Goal: Transaction & Acquisition: Purchase product/service

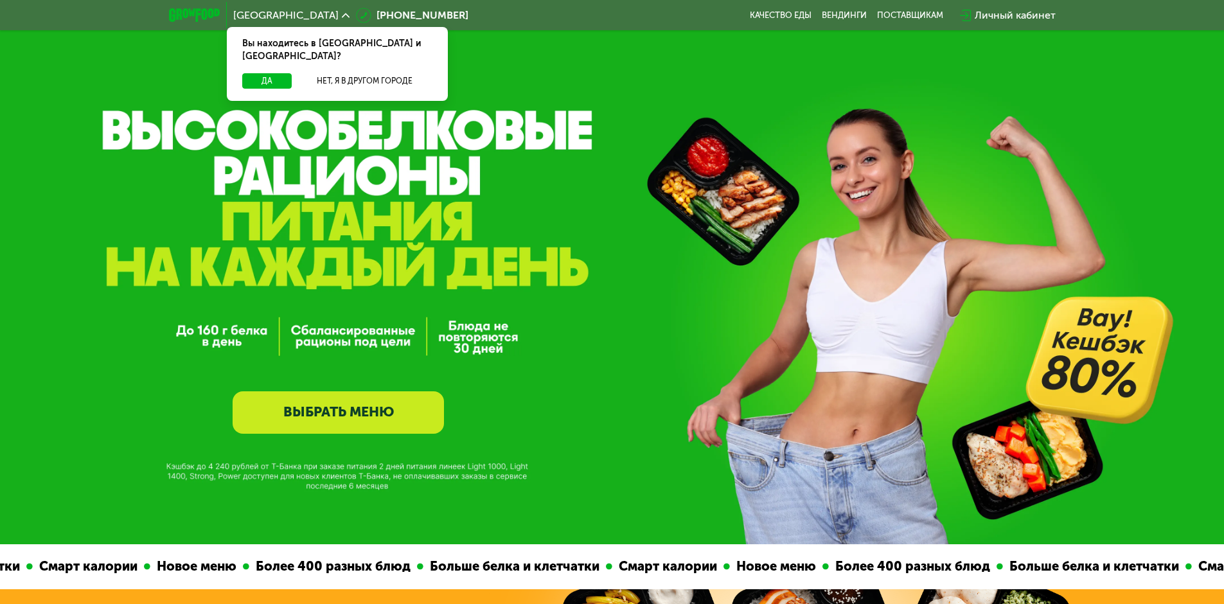
click at [296, 401] on link "ВЫБРАТЬ МЕНЮ" at bounding box center [338, 412] width 211 height 42
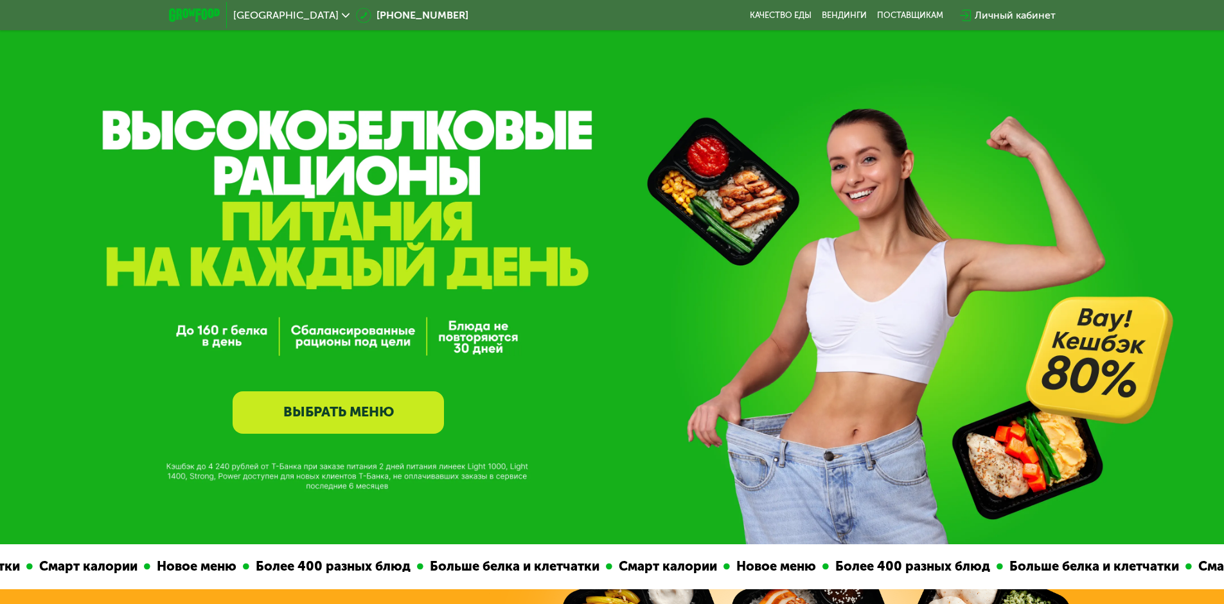
click at [297, 398] on link "ВЫБРАТЬ МЕНЮ" at bounding box center [338, 412] width 211 height 42
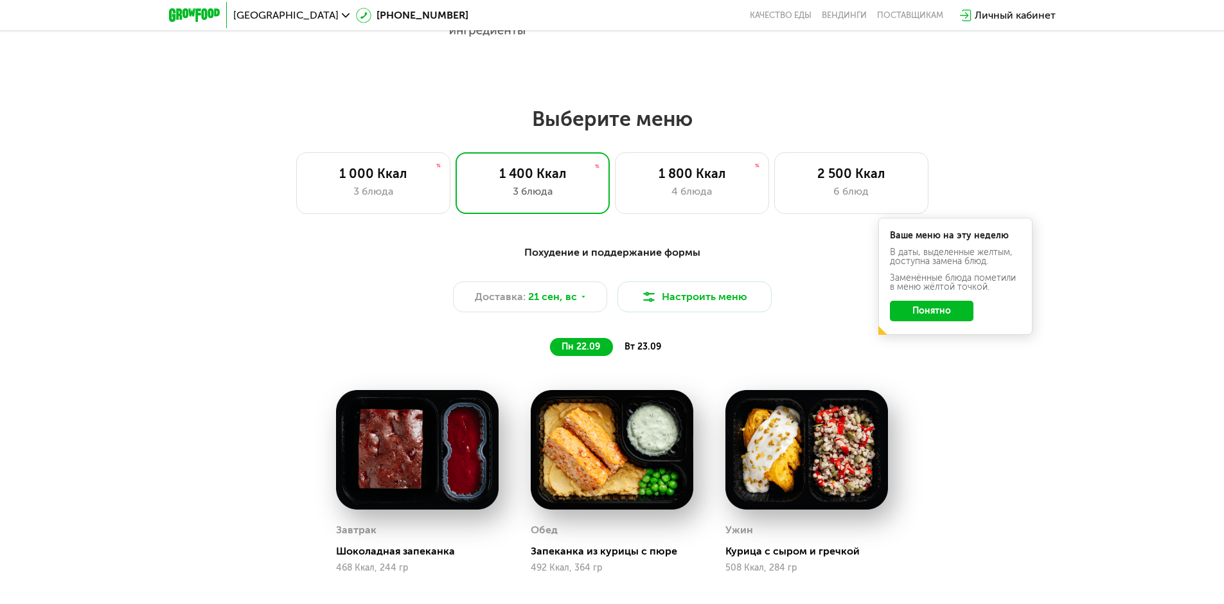
scroll to position [928, 0]
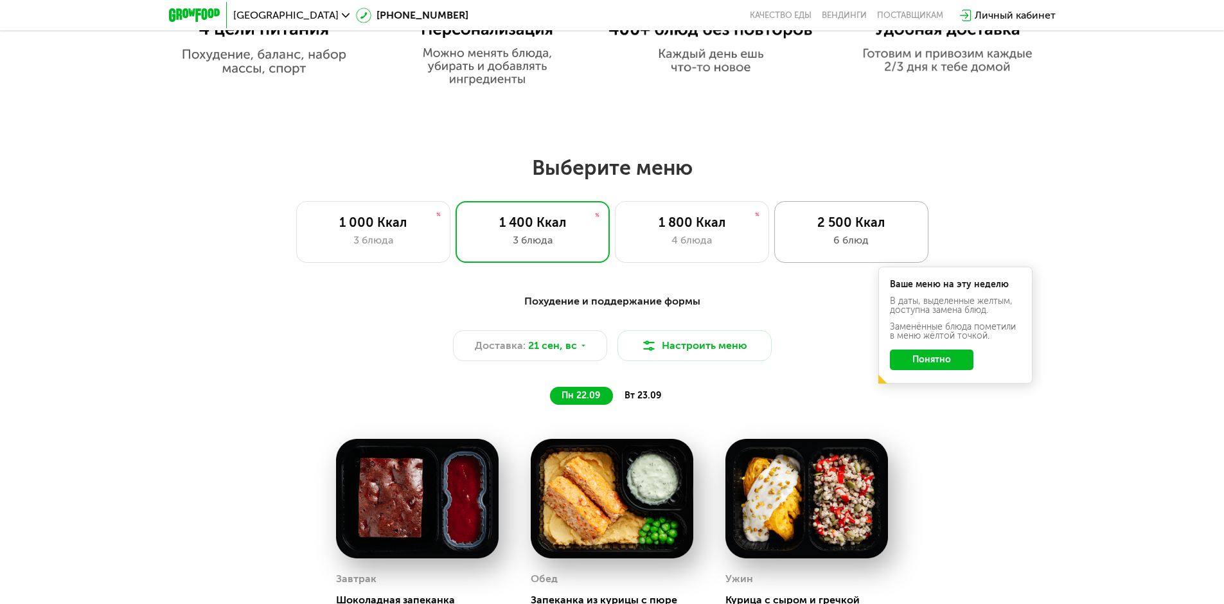
click at [862, 248] on div "6 блюд" at bounding box center [851, 240] width 127 height 15
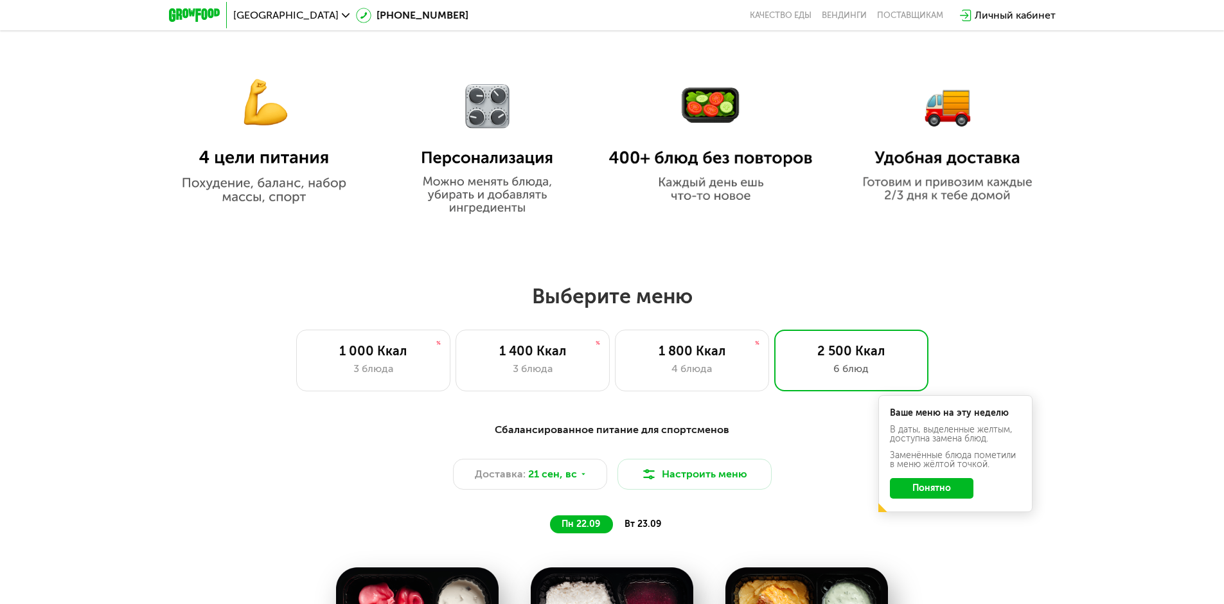
scroll to position [735, 0]
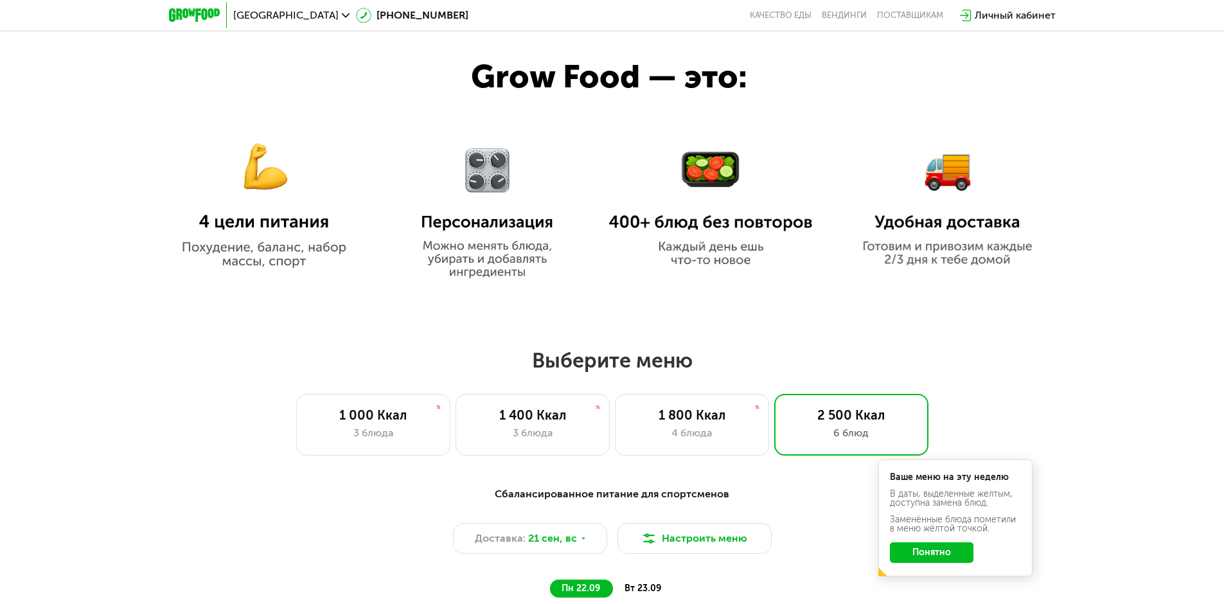
click at [939, 558] on button "Понятно" at bounding box center [932, 552] width 84 height 21
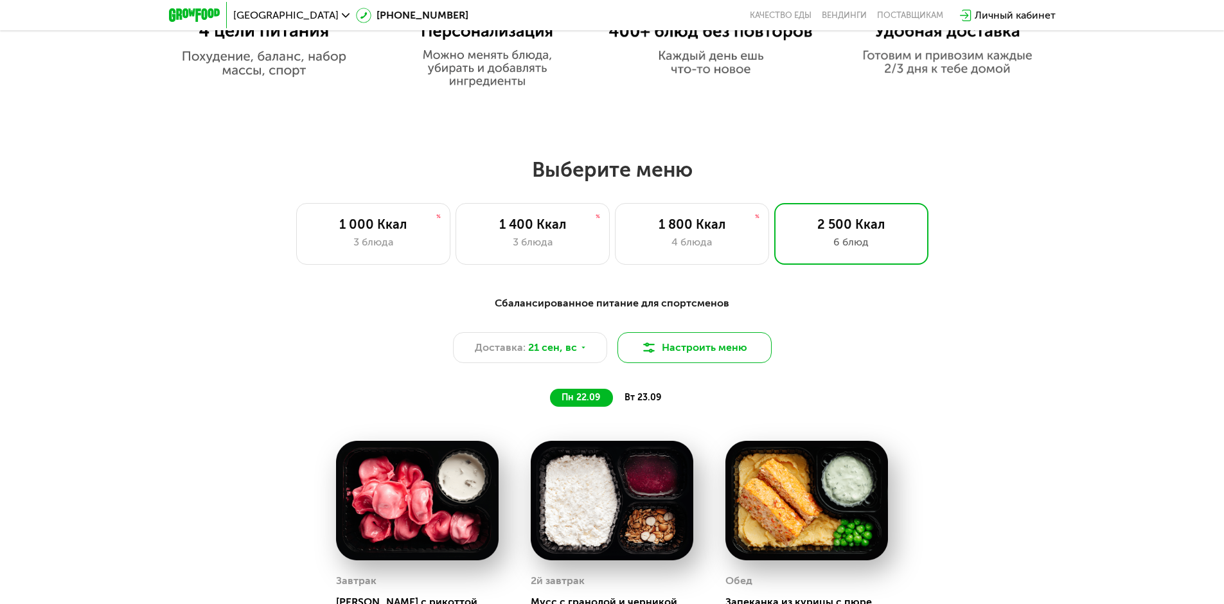
scroll to position [928, 0]
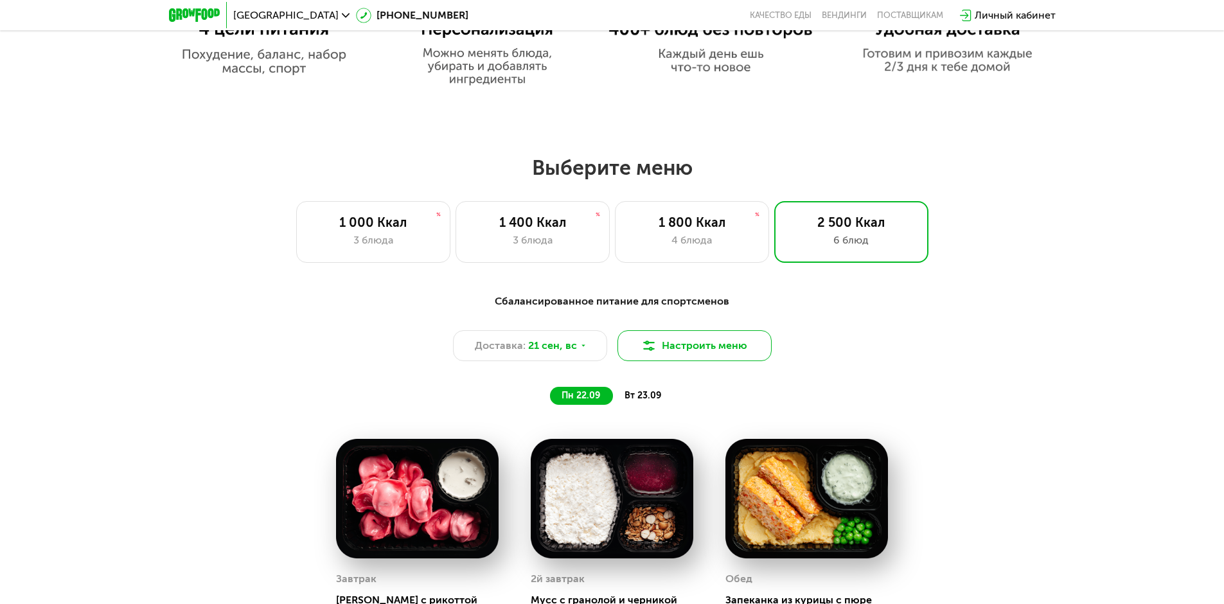
click at [737, 337] on button "Настроить меню" at bounding box center [694, 345] width 154 height 31
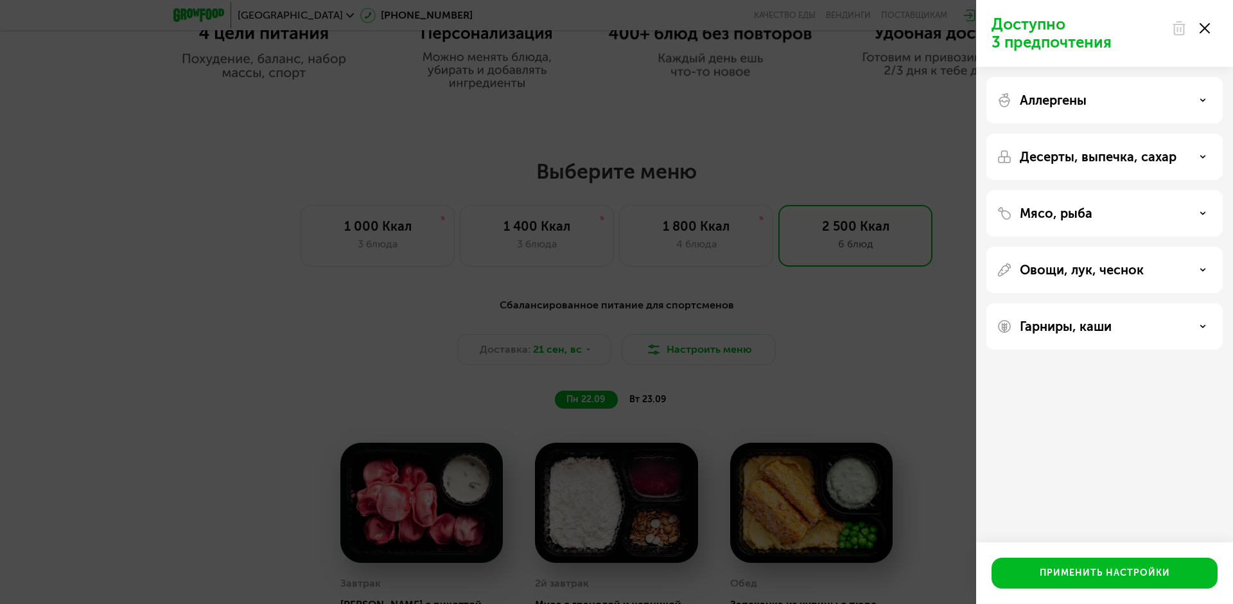
click at [1108, 93] on div "Аллергены" at bounding box center [1105, 100] width 216 height 15
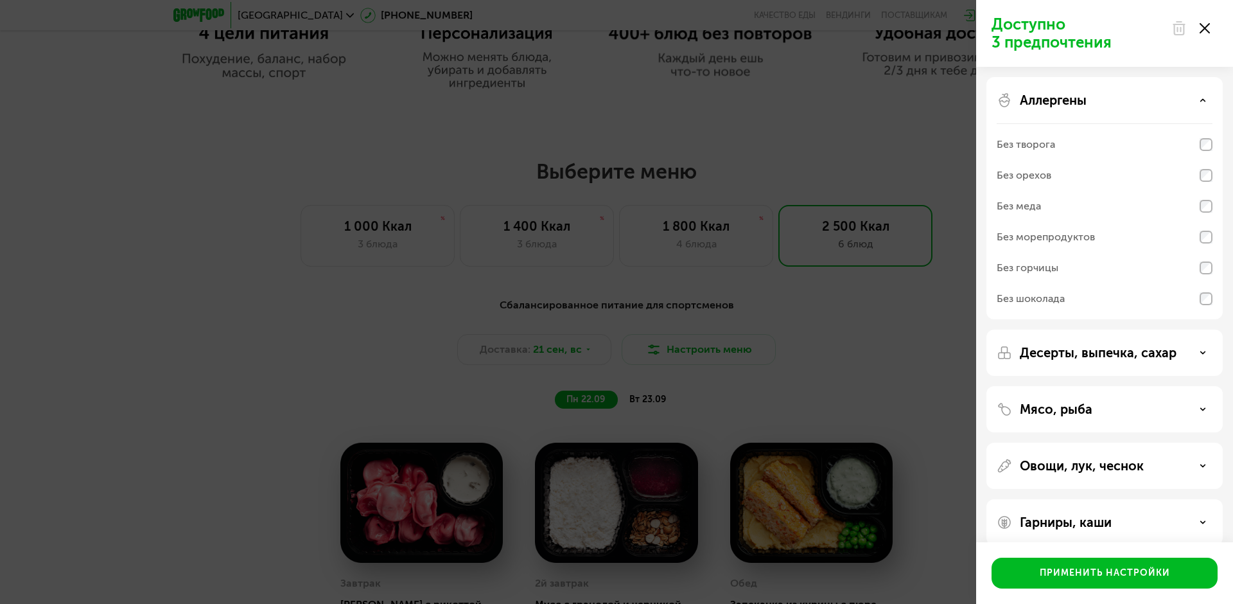
click at [1108, 93] on div "Аллергены" at bounding box center [1105, 100] width 216 height 15
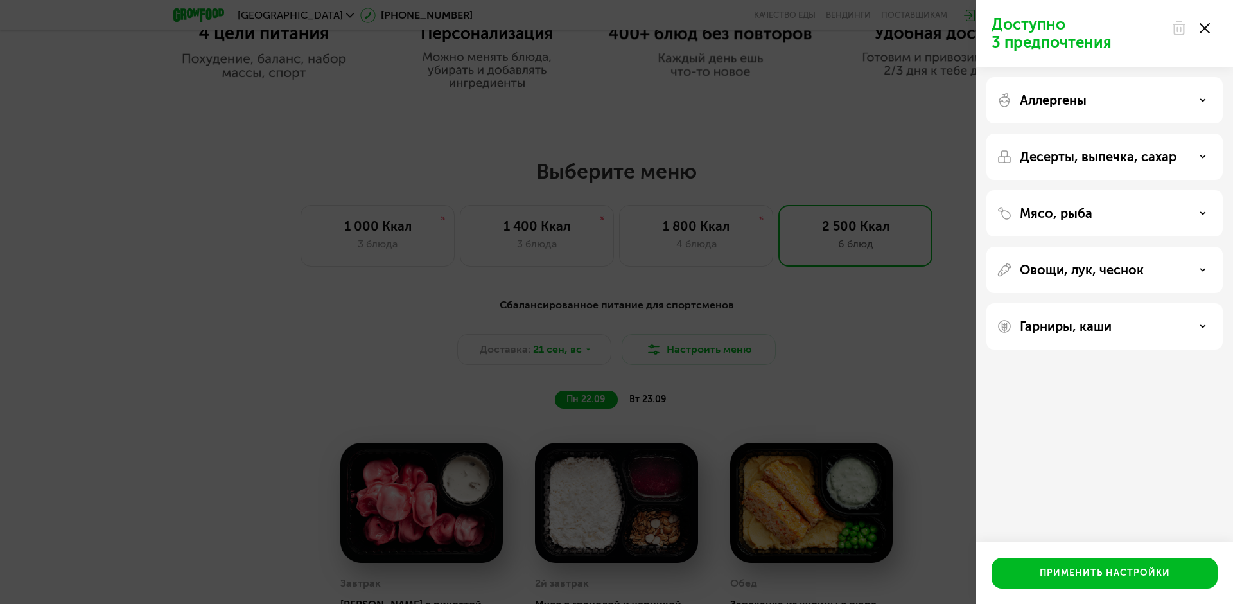
click at [1115, 160] on p "Десерты, выпечка, сахар" at bounding box center [1098, 156] width 157 height 15
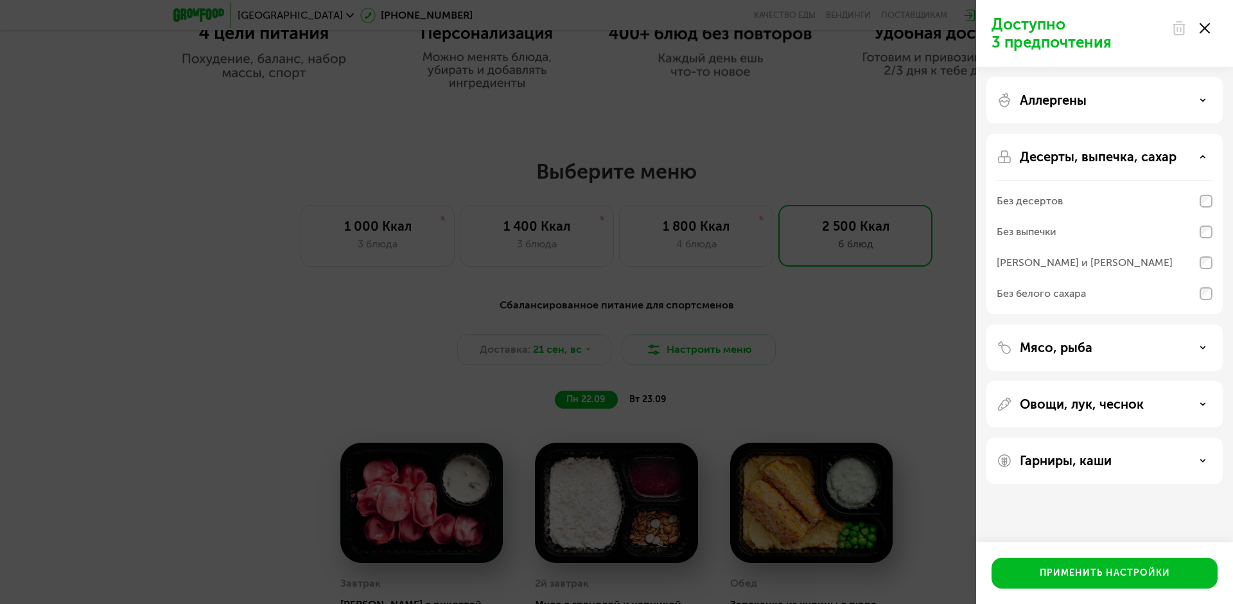
click at [1115, 160] on p "Десерты, выпечка, сахар" at bounding box center [1098, 156] width 157 height 15
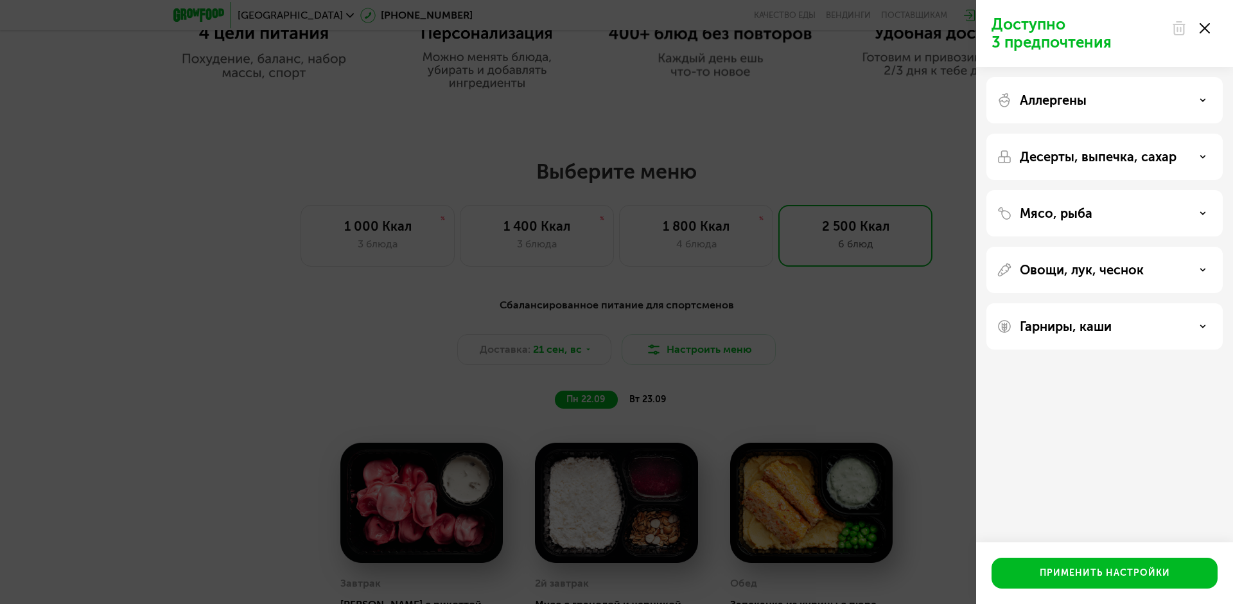
click at [884, 345] on div "Доступно 3 предпочтения Аллергены Десерты, выпечка, сахар Мясо, рыба Овощи, лук…" at bounding box center [616, 302] width 1233 height 604
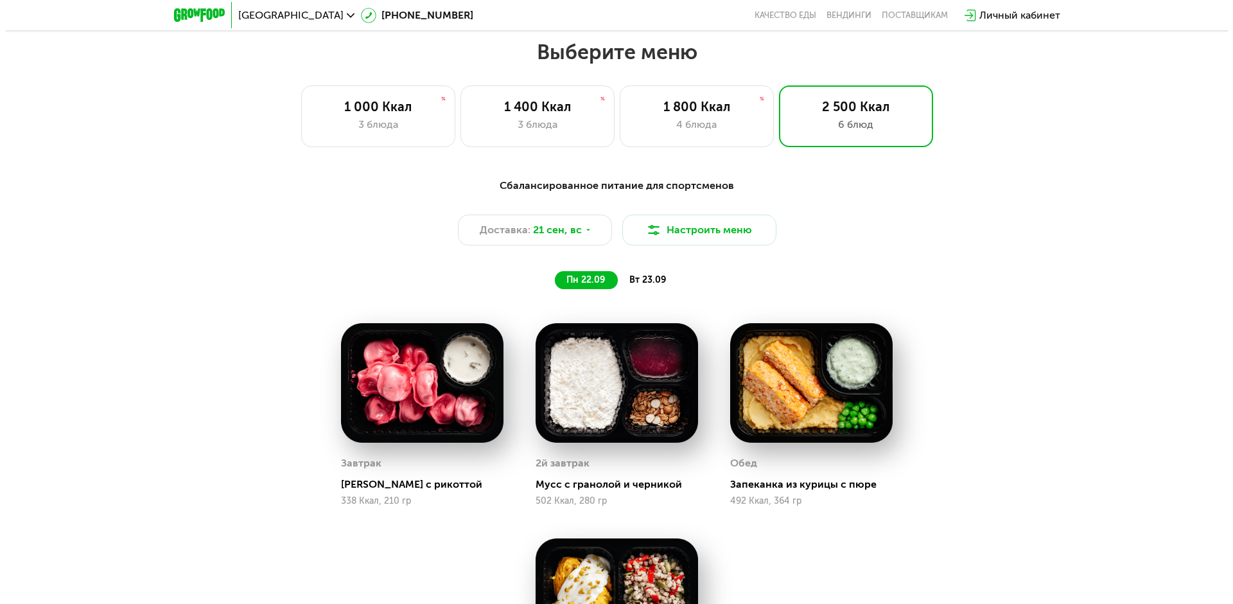
scroll to position [992, 0]
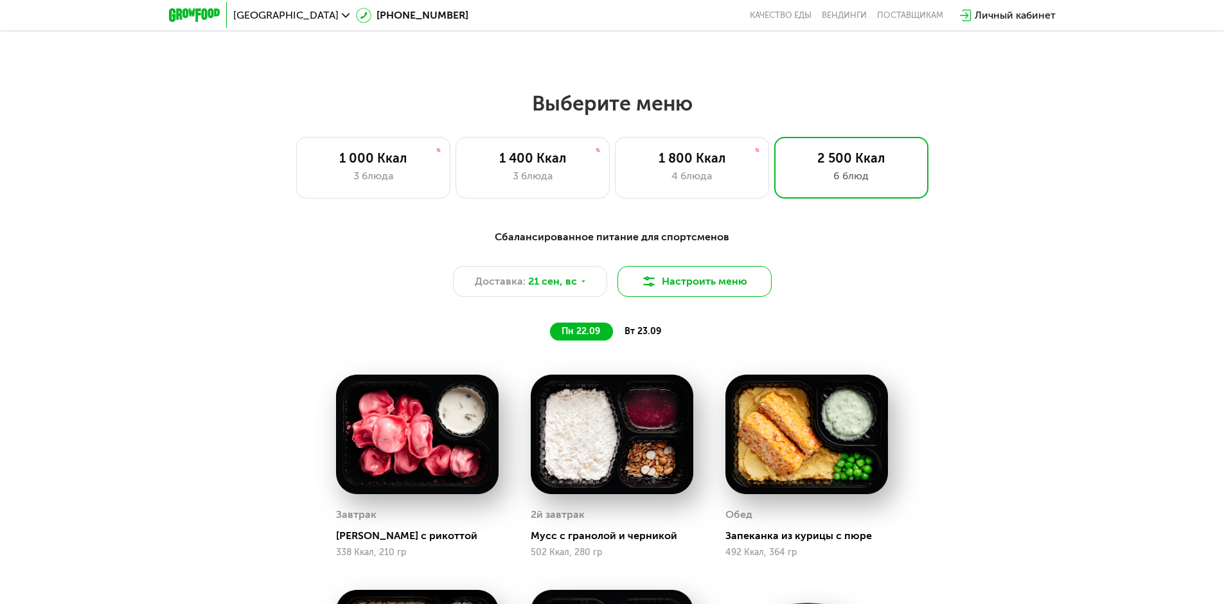
click at [667, 278] on button "Настроить меню" at bounding box center [694, 281] width 154 height 31
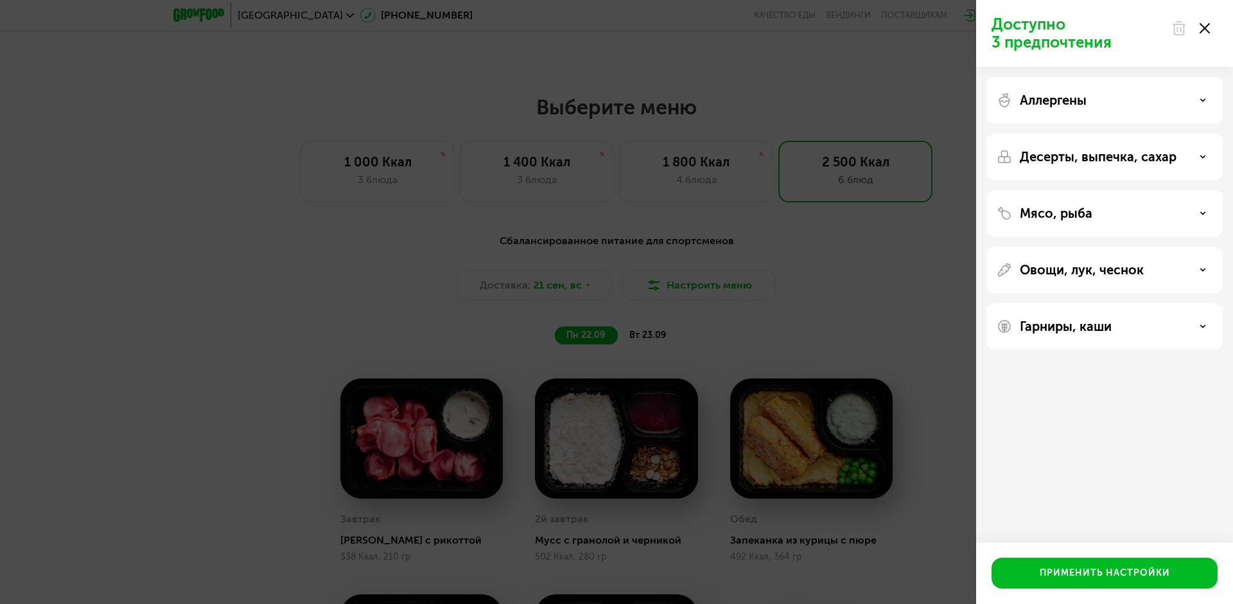
click at [1073, 104] on p "Аллергены" at bounding box center [1053, 100] width 67 height 15
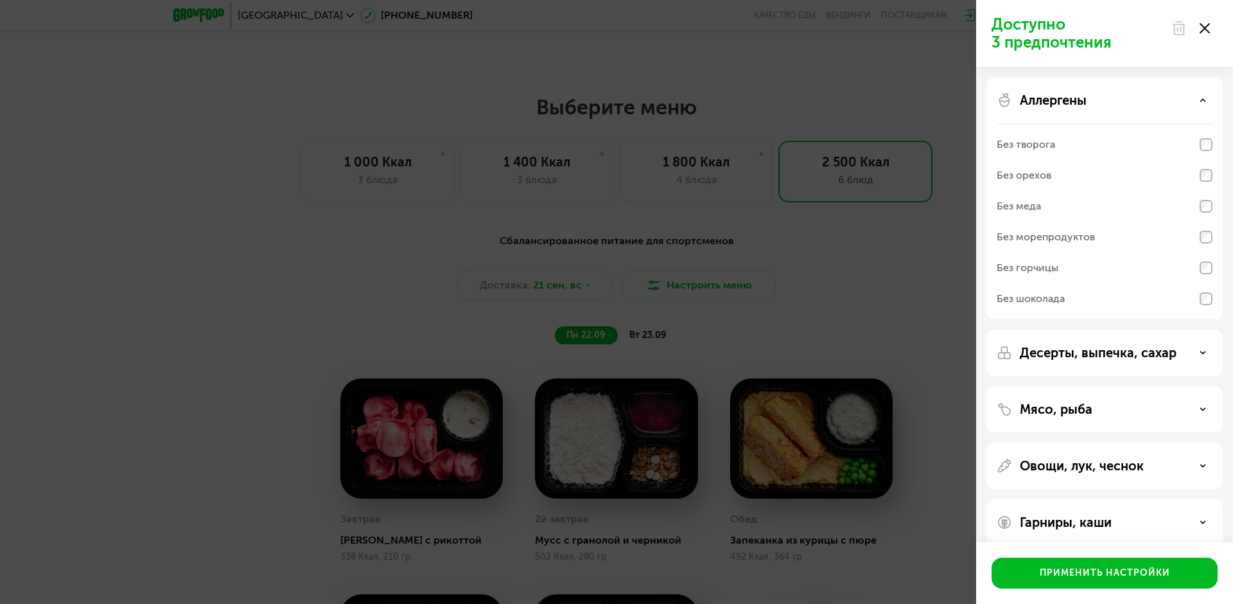
click at [1069, 99] on p "Аллергены" at bounding box center [1053, 100] width 67 height 15
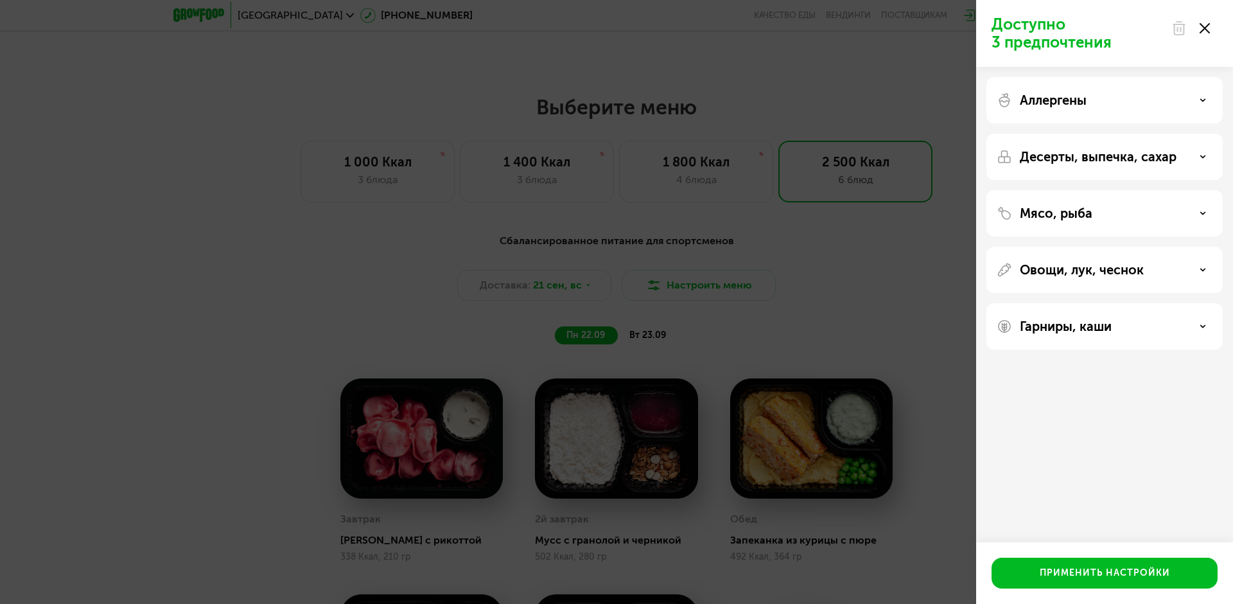
click at [1078, 270] on p "Овощи, лук, чеснок" at bounding box center [1082, 269] width 124 height 15
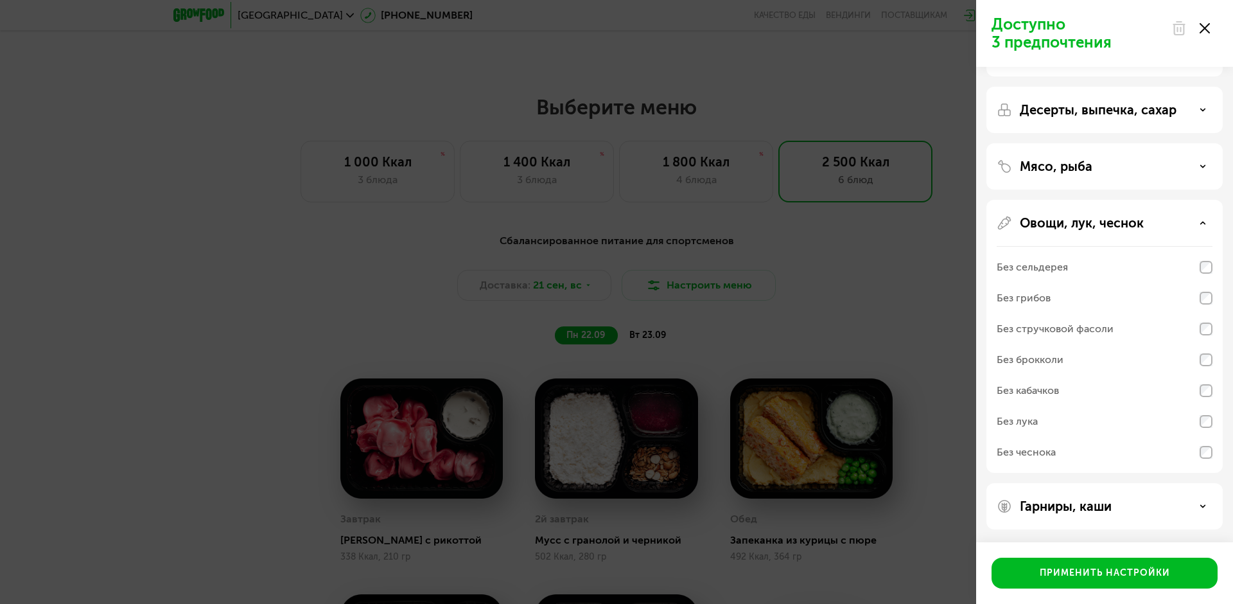
scroll to position [0, 0]
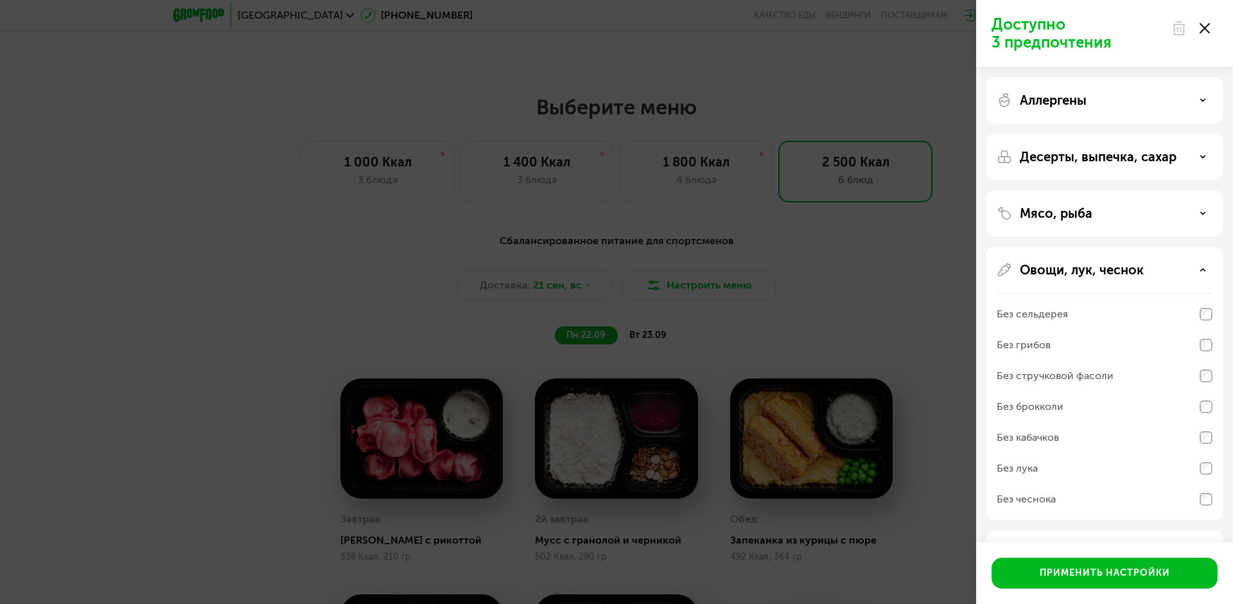
click at [1071, 98] on p "Аллергены" at bounding box center [1053, 100] width 67 height 15
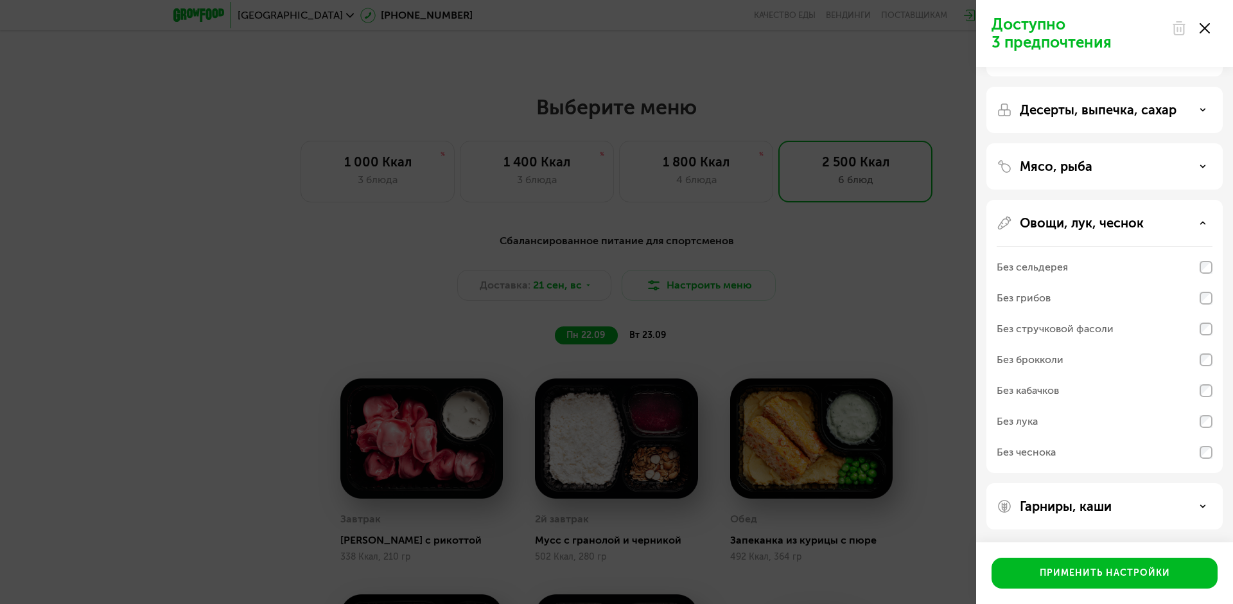
click at [1080, 220] on p "Овощи, лук, чеснок" at bounding box center [1082, 222] width 124 height 15
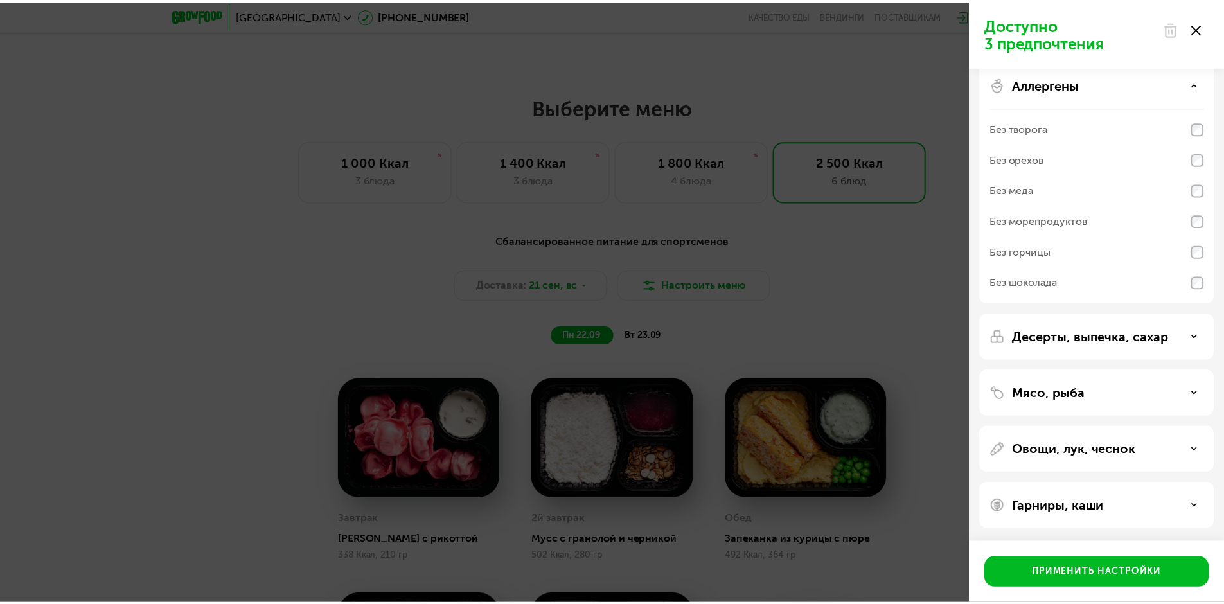
scroll to position [0, 0]
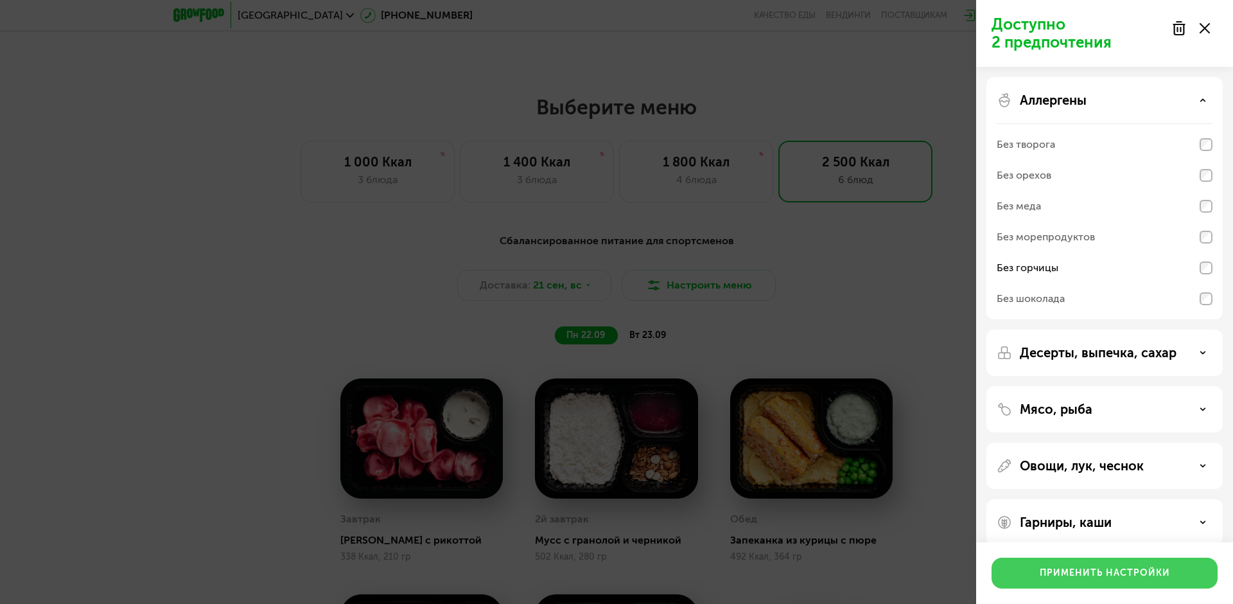
click at [1088, 570] on div "Применить настройки" at bounding box center [1105, 573] width 130 height 13
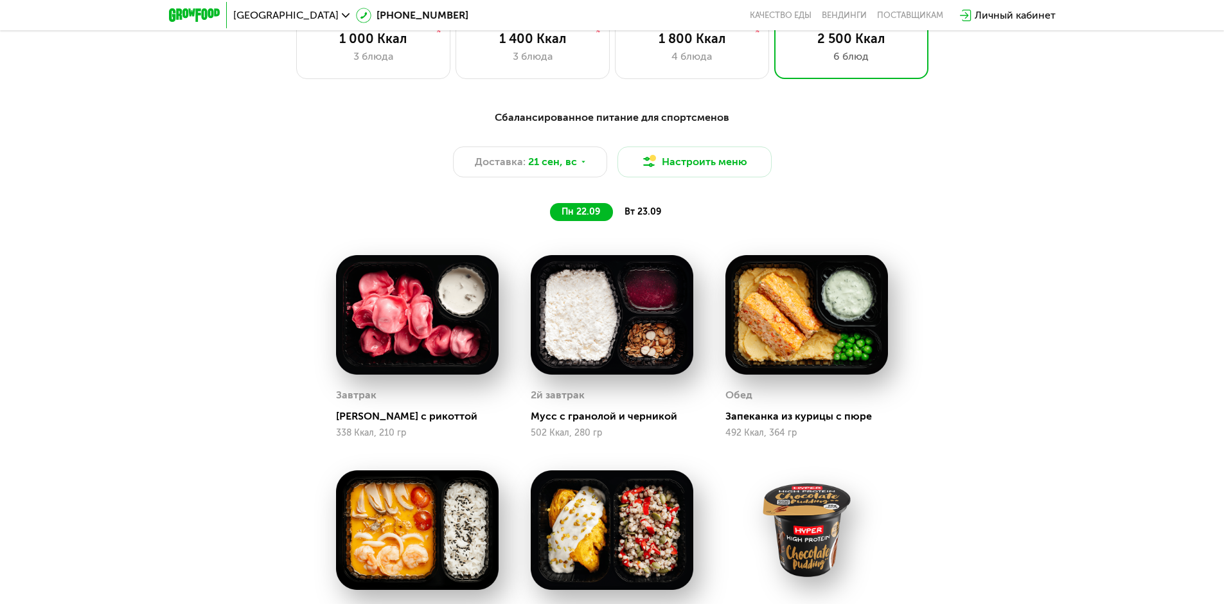
scroll to position [1120, 0]
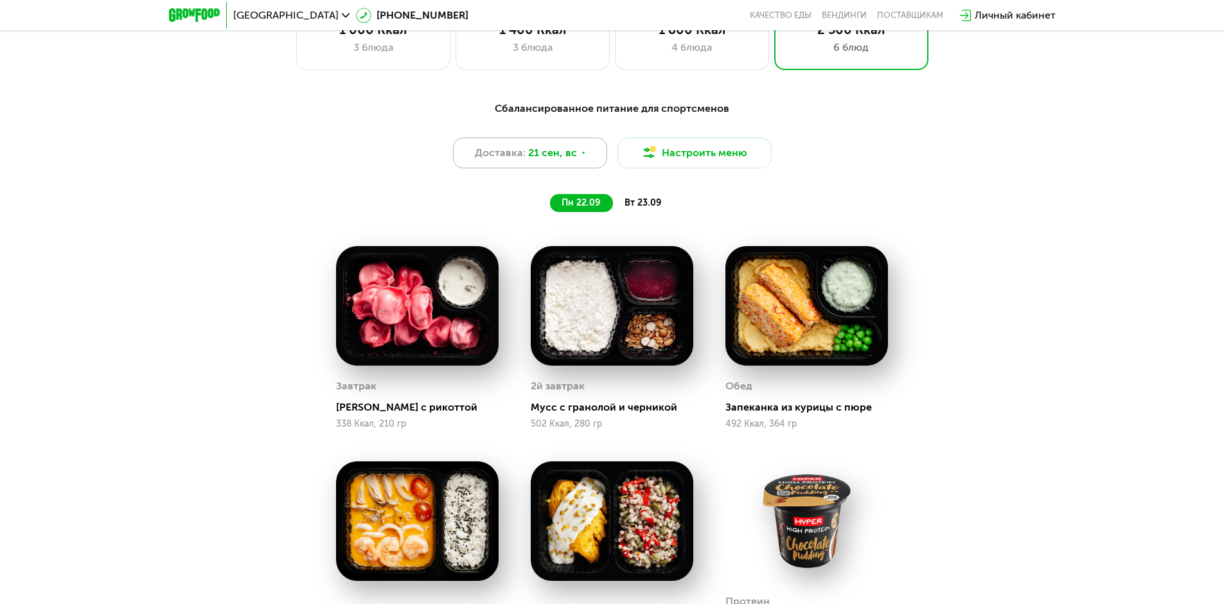
click at [576, 152] on div "Доставка: 21 сен, вс" at bounding box center [530, 152] width 154 height 31
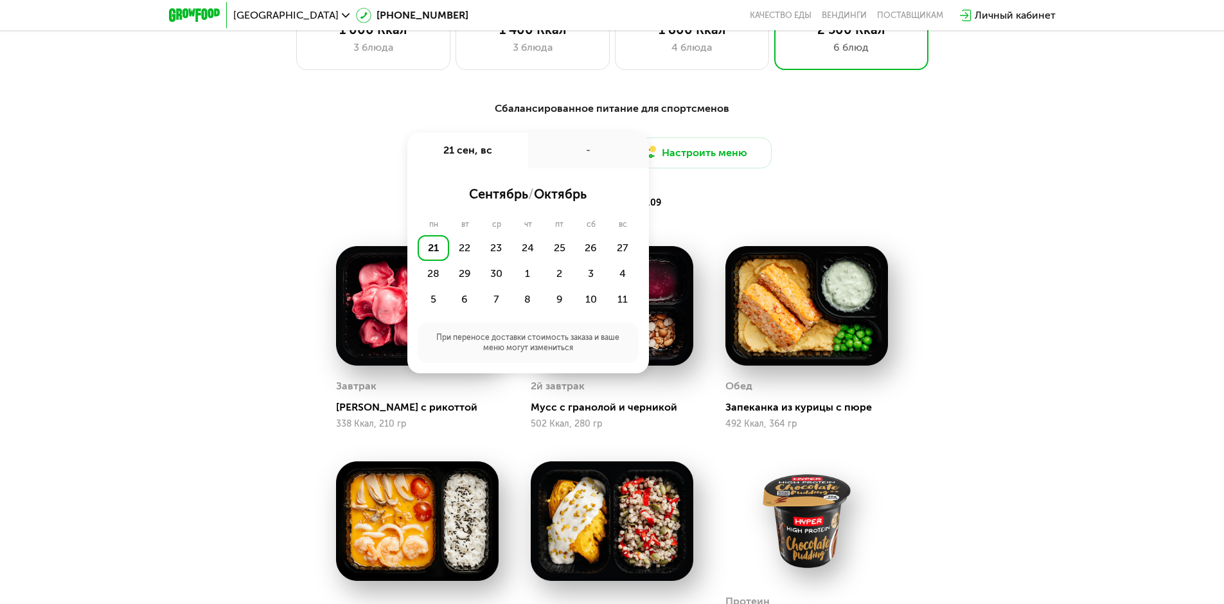
click at [576, 152] on div "-" at bounding box center [588, 150] width 121 height 36
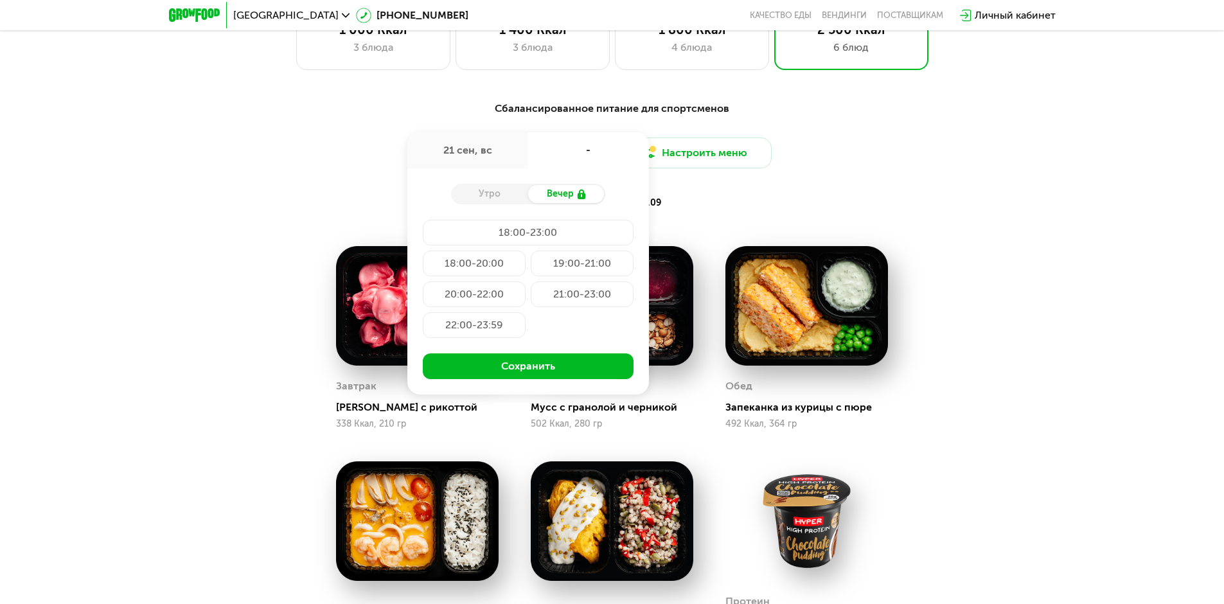
click at [576, 152] on div "-" at bounding box center [588, 150] width 121 height 36
click at [807, 199] on div "пн 22.09 вт 23.09" at bounding box center [612, 203] width 533 height 18
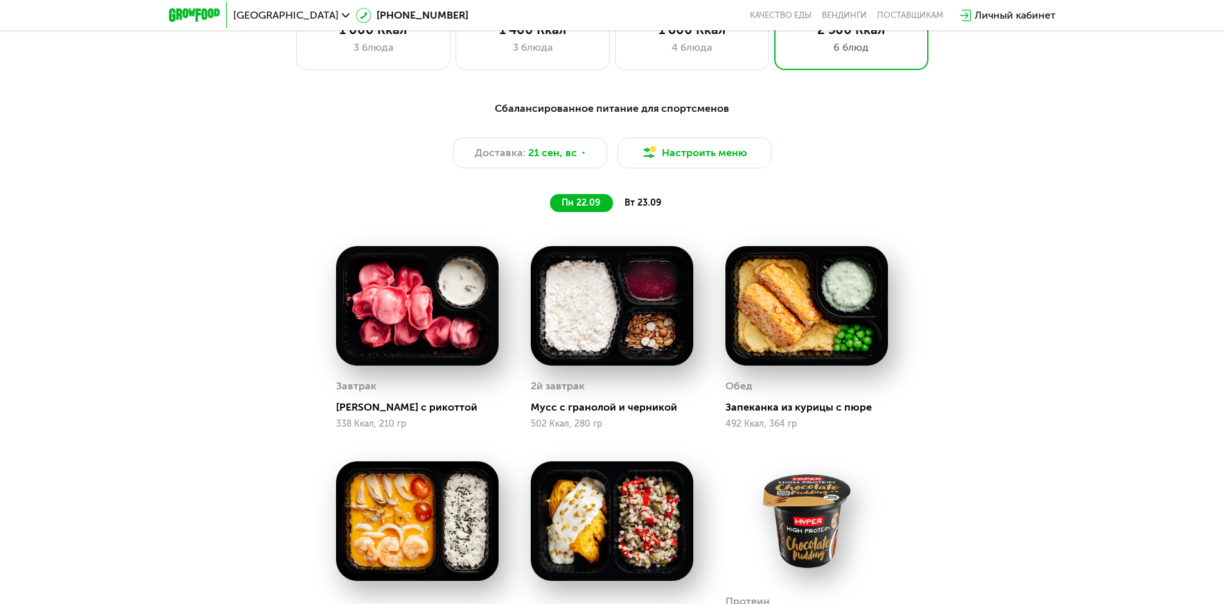
click at [640, 207] on span "вт 23.09" at bounding box center [642, 202] width 37 height 11
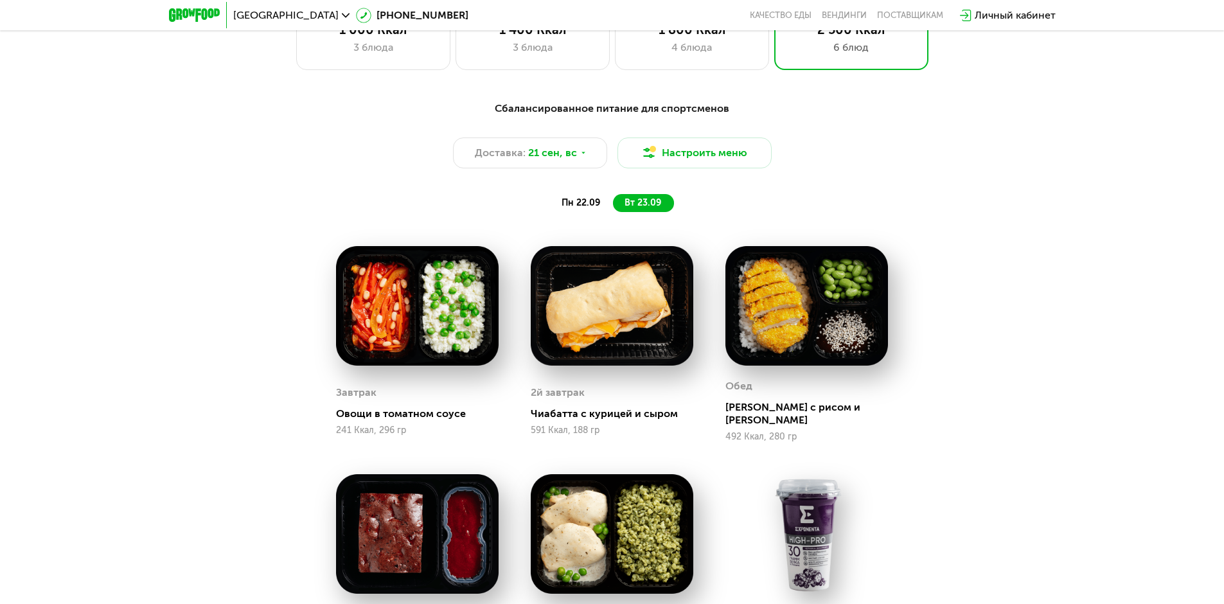
click at [572, 208] on span "пн 22.09" at bounding box center [580, 202] width 39 height 11
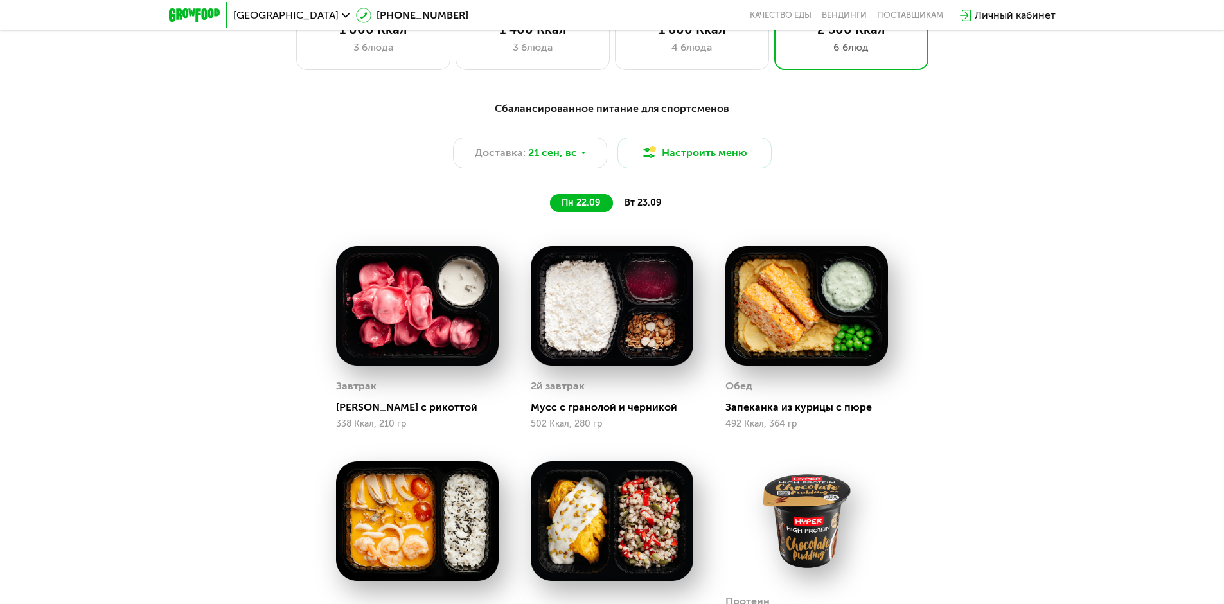
click at [649, 208] on span "вт 23.09" at bounding box center [642, 202] width 37 height 11
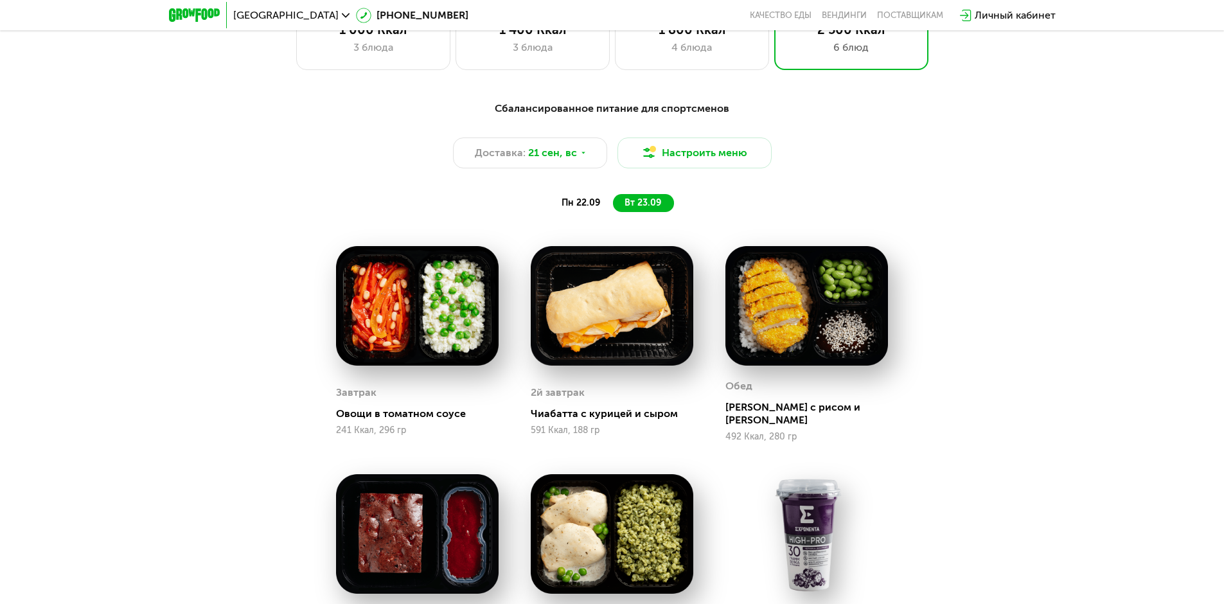
click at [577, 199] on div "пн 22.09" at bounding box center [581, 203] width 63 height 18
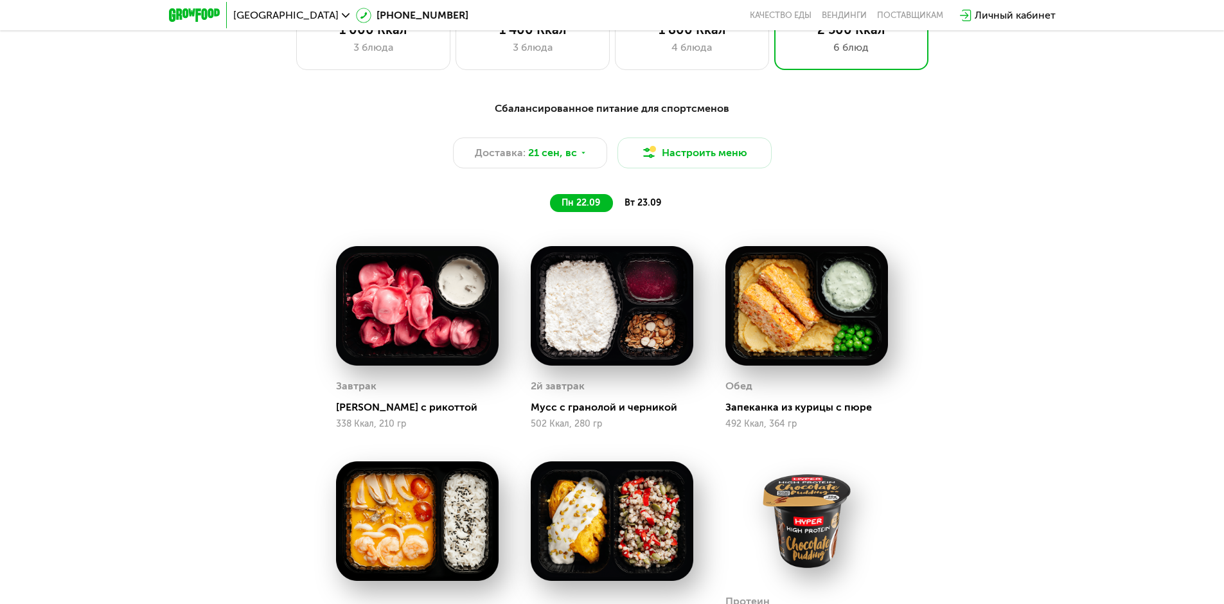
scroll to position [1185, 0]
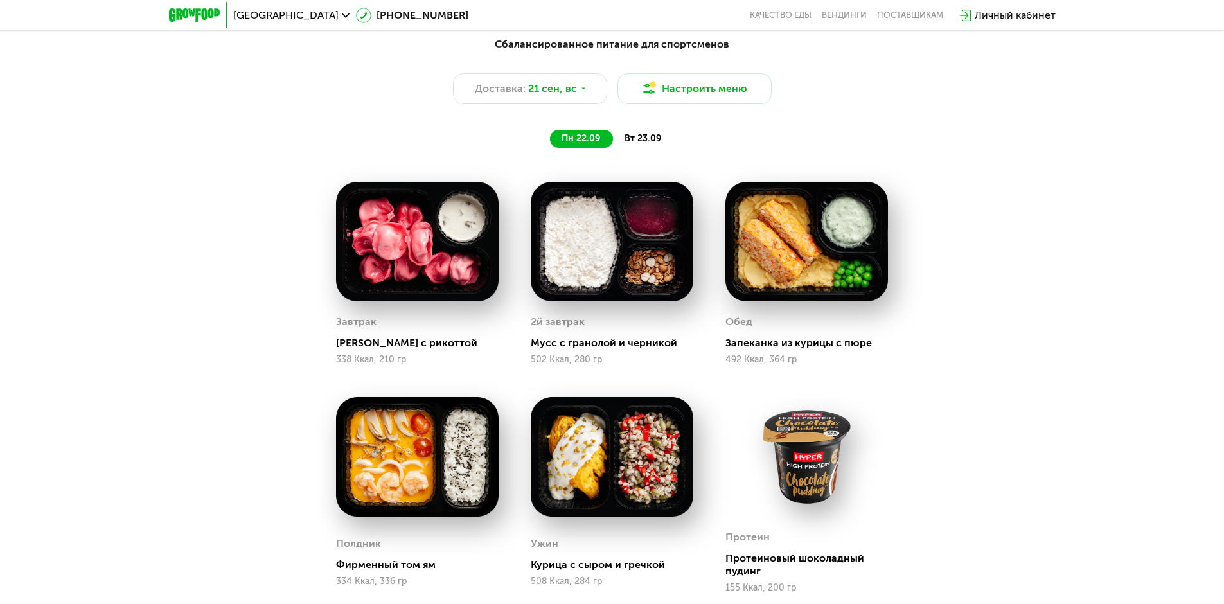
click at [633, 148] on div "вт 23.09" at bounding box center [643, 139] width 61 height 18
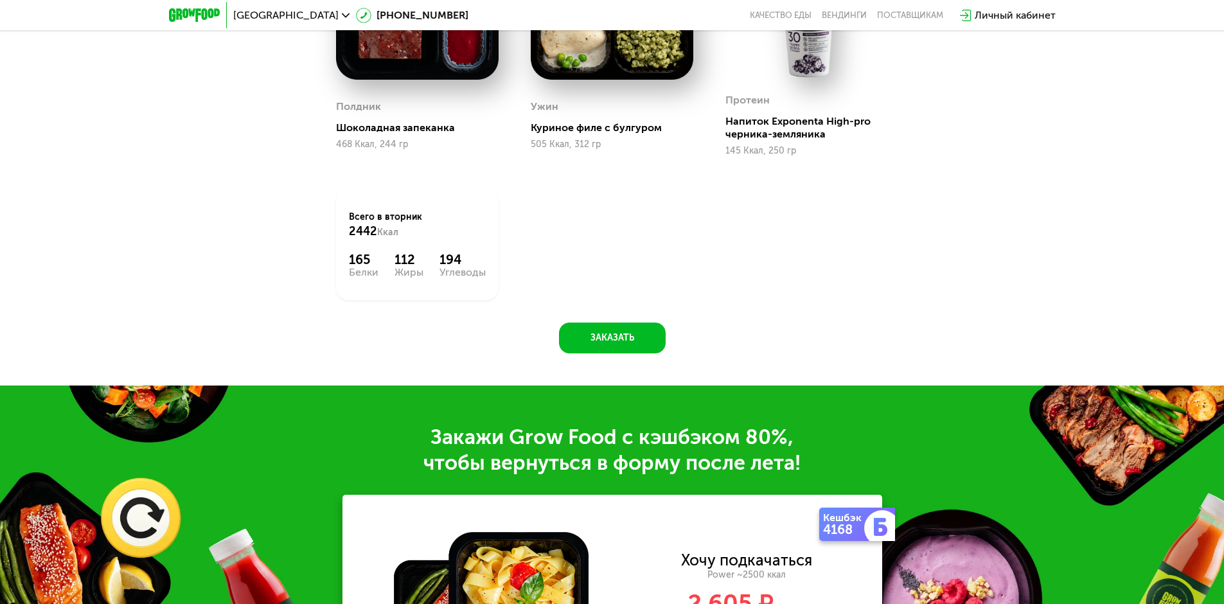
scroll to position [1827, 0]
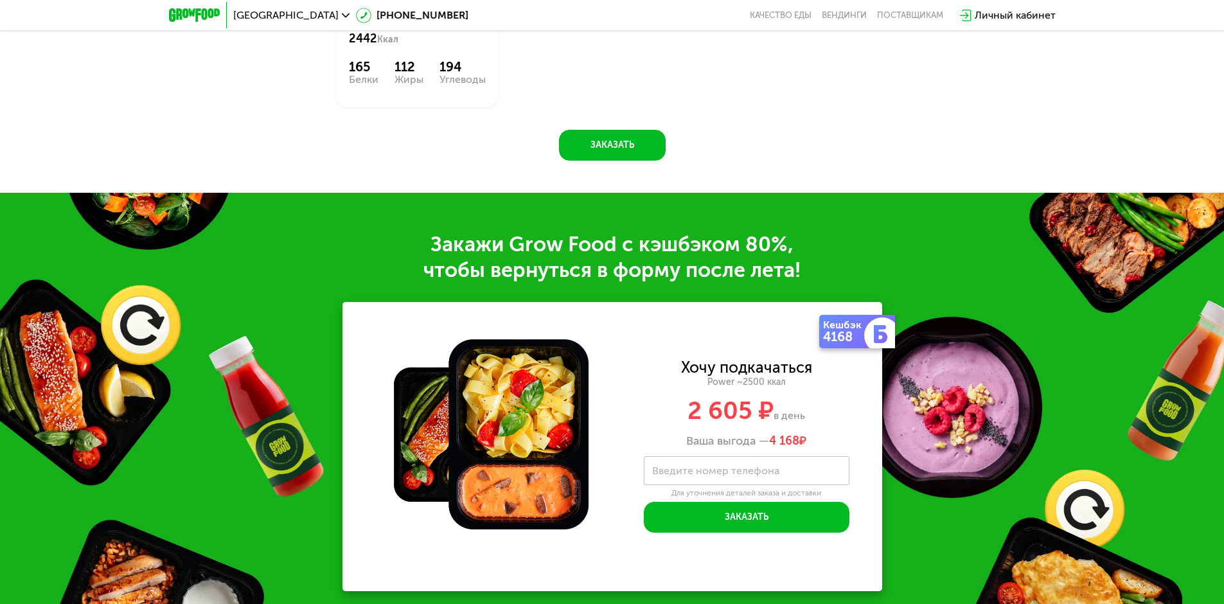
click at [862, 330] on div "4168" at bounding box center [845, 336] width 44 height 13
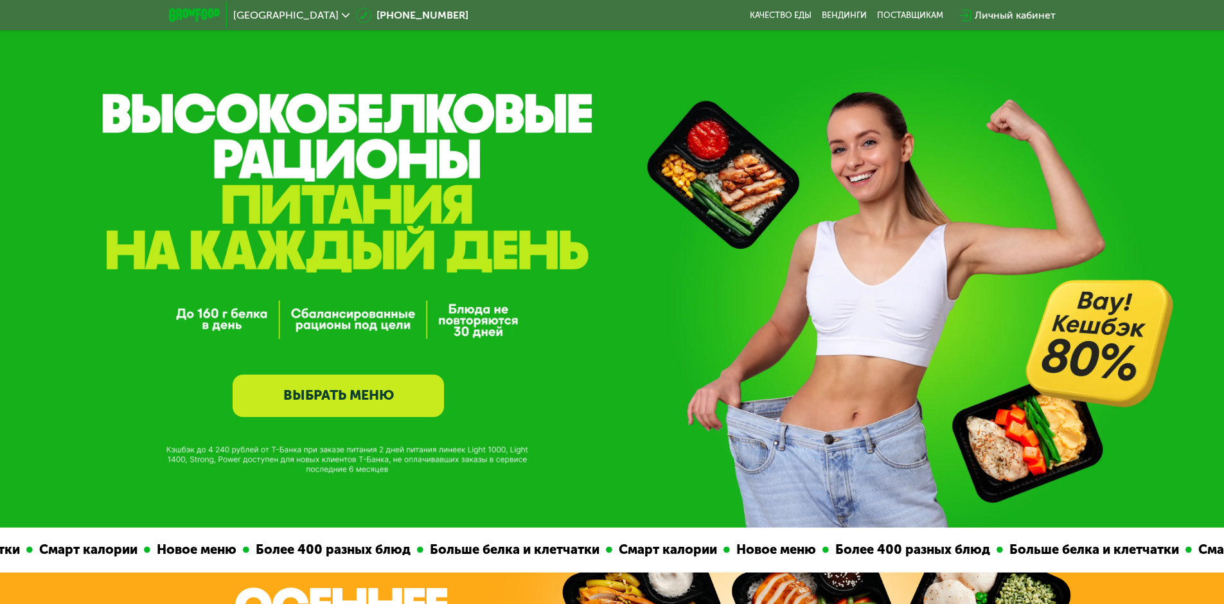
scroll to position [0, 0]
